Goal: Communication & Community: Answer question/provide support

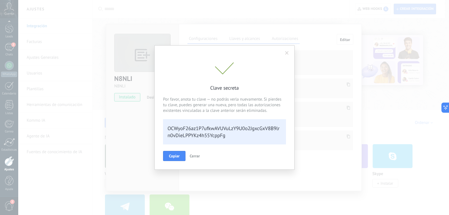
click at [197, 156] on span "Cerrar" at bounding box center [195, 155] width 10 height 5
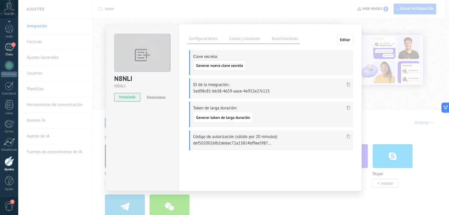
click at [10, 45] on div "2" at bounding box center [9, 47] width 9 height 8
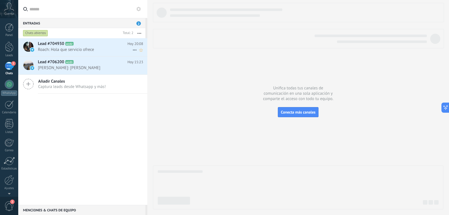
click at [114, 48] on span "Roach: Hola que servicio ofrece" at bounding box center [85, 49] width 95 height 5
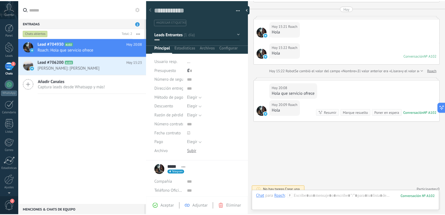
scroll to position [397, 0]
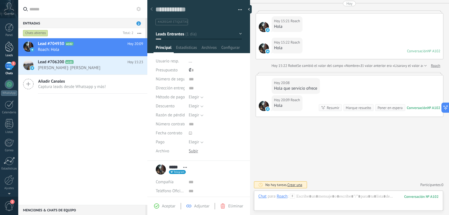
click at [8, 46] on div at bounding box center [9, 47] width 8 height 10
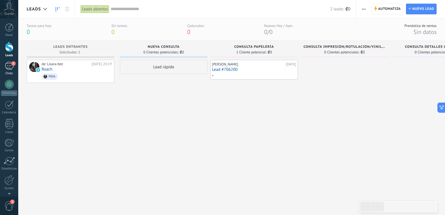
click at [8, 69] on div "2" at bounding box center [9, 66] width 9 height 8
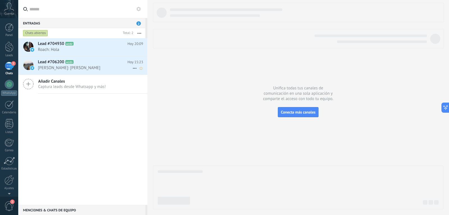
click at [114, 62] on h2 "Lead #706200 A103" at bounding box center [83, 62] width 90 height 6
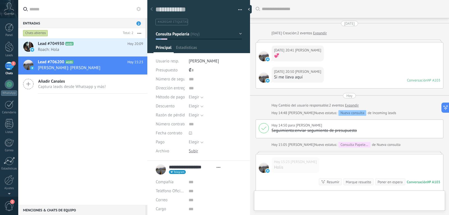
click at [44, 34] on div "Chats abiertos" at bounding box center [35, 33] width 25 height 7
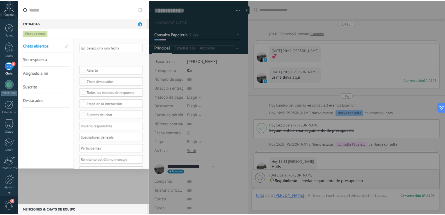
scroll to position [94, 0]
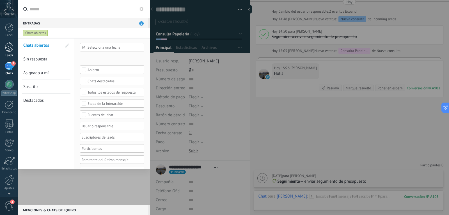
click at [6, 47] on div at bounding box center [9, 47] width 8 height 10
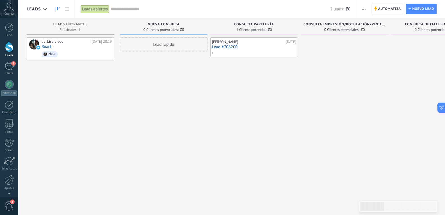
click at [86, 91] on div "de: Lisara-bot [DATE] 20:19 [PERSON_NAME] Hola" at bounding box center [71, 108] width 88 height 142
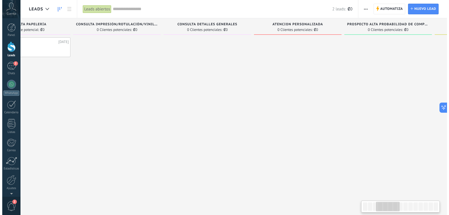
scroll to position [0, 225]
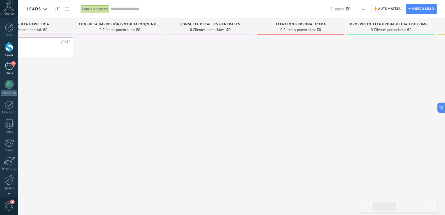
click at [11, 70] on link "2 Chats" at bounding box center [9, 68] width 18 height 13
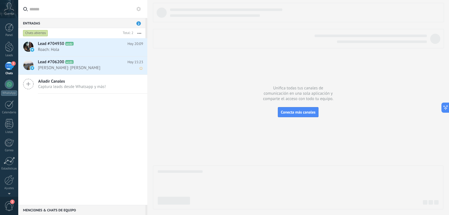
click at [94, 73] on div "Lead #706200 A103 [DATE] 15:23 [PERSON_NAME]: Holis" at bounding box center [93, 65] width 110 height 18
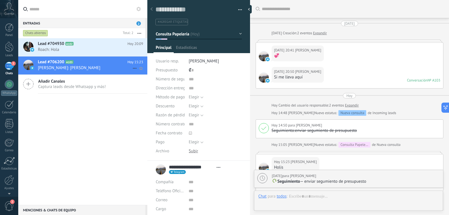
type textarea "**********"
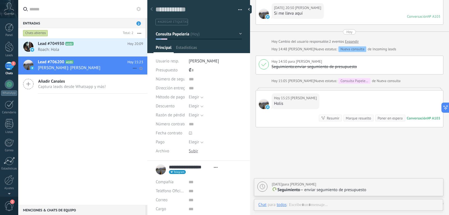
scroll to position [8, 0]
click at [42, 33] on div "Chats abiertos" at bounding box center [35, 33] width 25 height 7
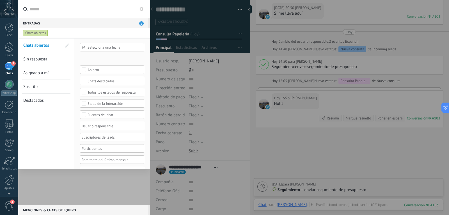
click at [240, 129] on div at bounding box center [224, 107] width 449 height 215
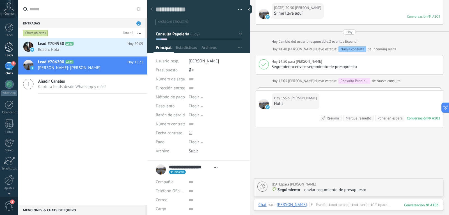
click at [10, 51] on div at bounding box center [9, 47] width 8 height 10
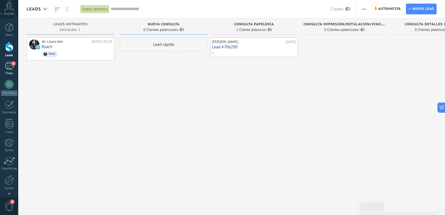
click at [7, 67] on div "2" at bounding box center [9, 66] width 9 height 8
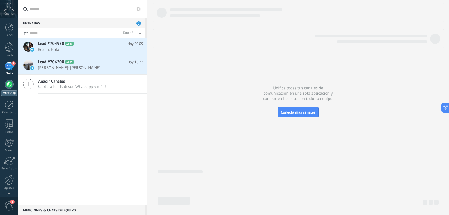
click at [7, 85] on div at bounding box center [9, 84] width 9 height 9
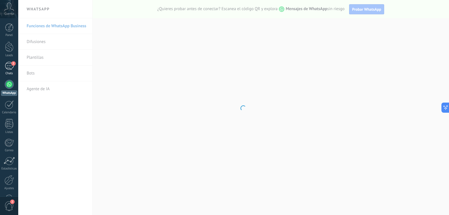
click at [11, 66] on div "2" at bounding box center [9, 66] width 9 height 8
